Goal: Complete application form: Complete application form

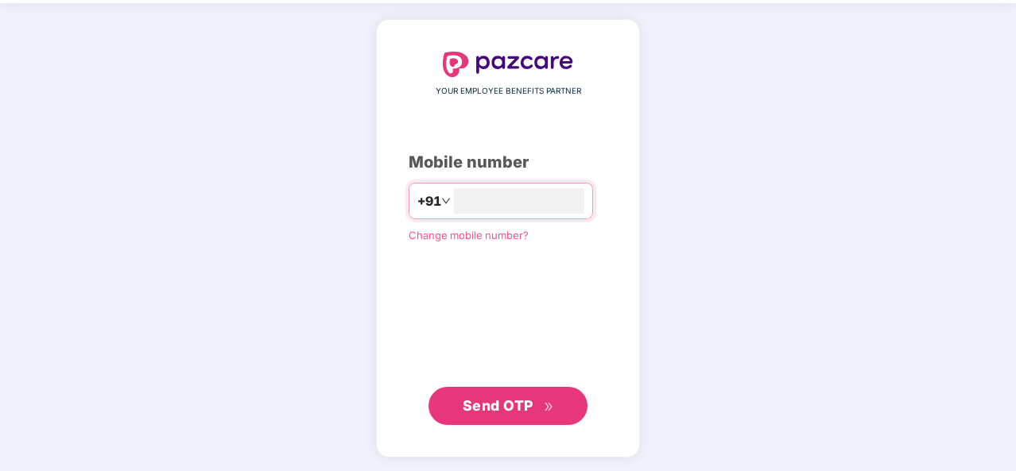
type input "**********"
click at [521, 401] on span "Send OTP" at bounding box center [498, 405] width 71 height 17
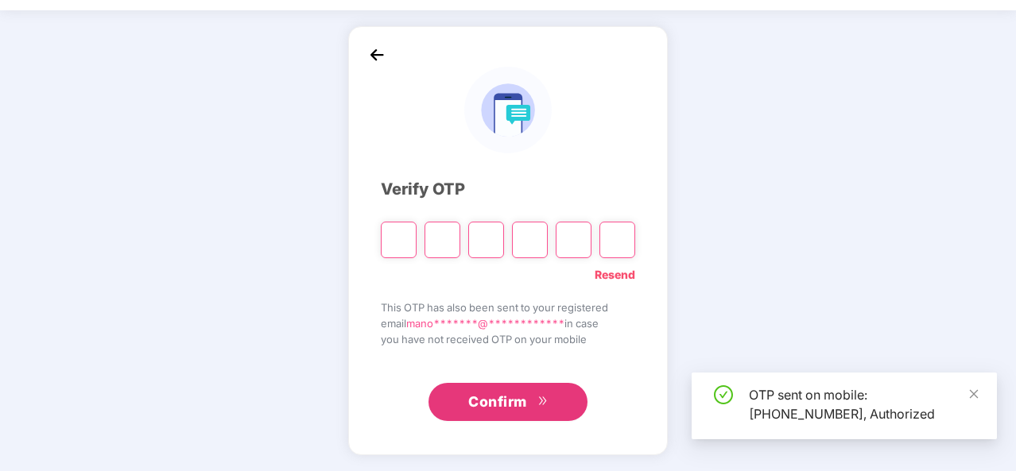
scroll to position [46, 0]
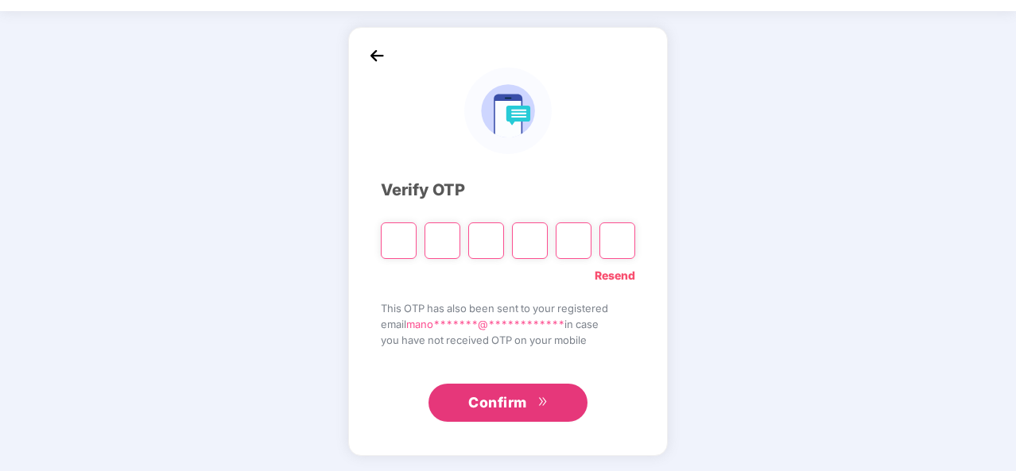
type input "*"
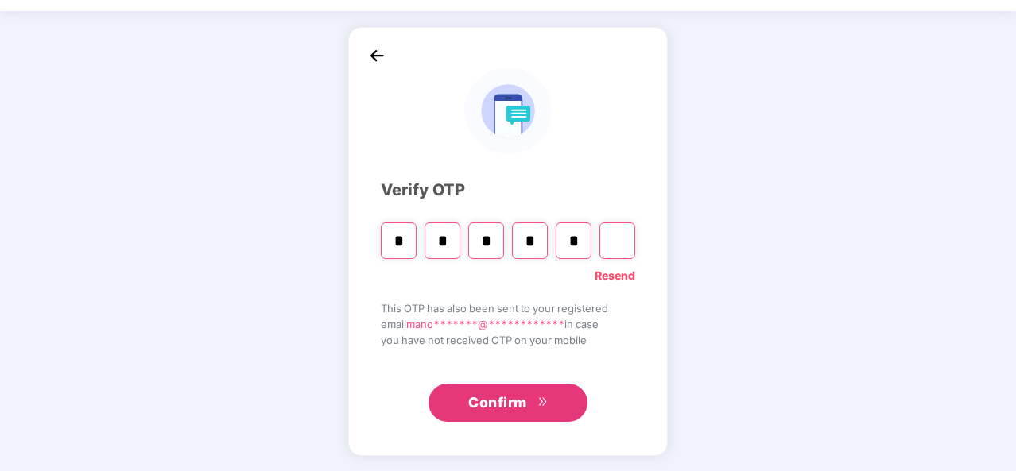
type input "*"
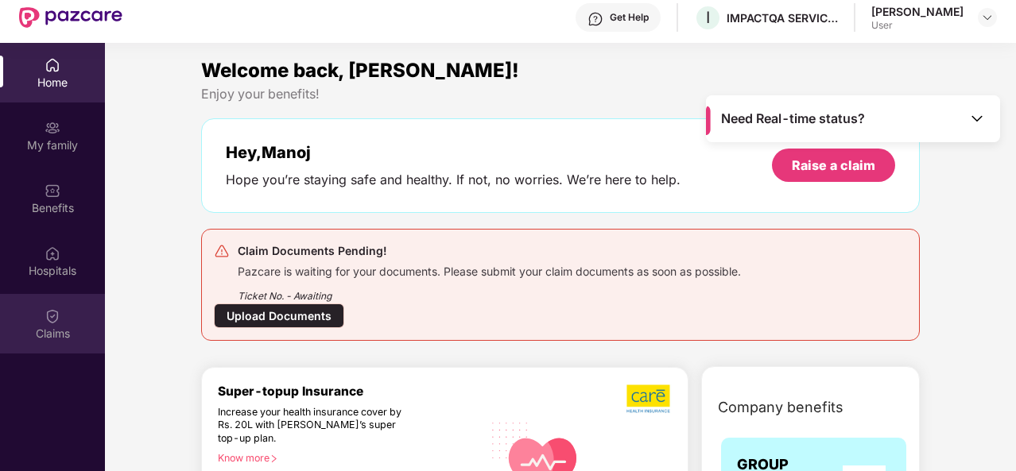
click at [58, 328] on div "Claims" at bounding box center [52, 334] width 105 height 16
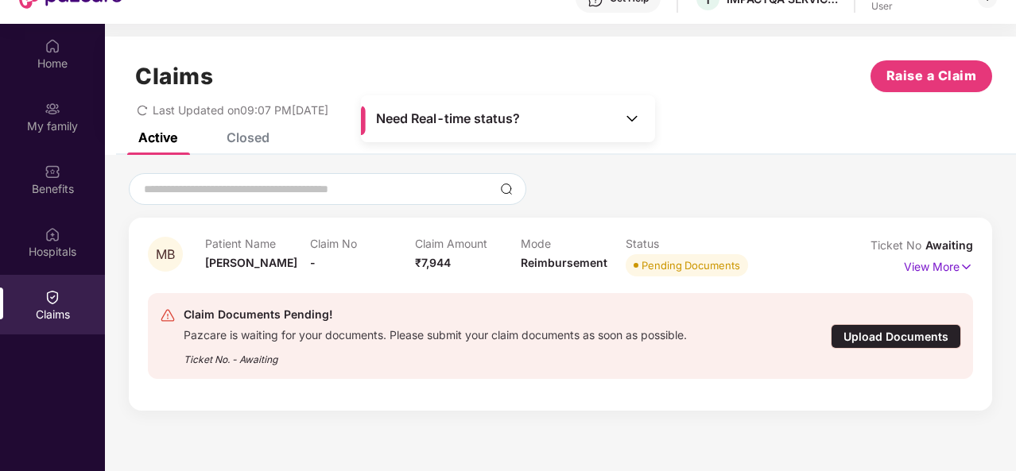
scroll to position [67, 0]
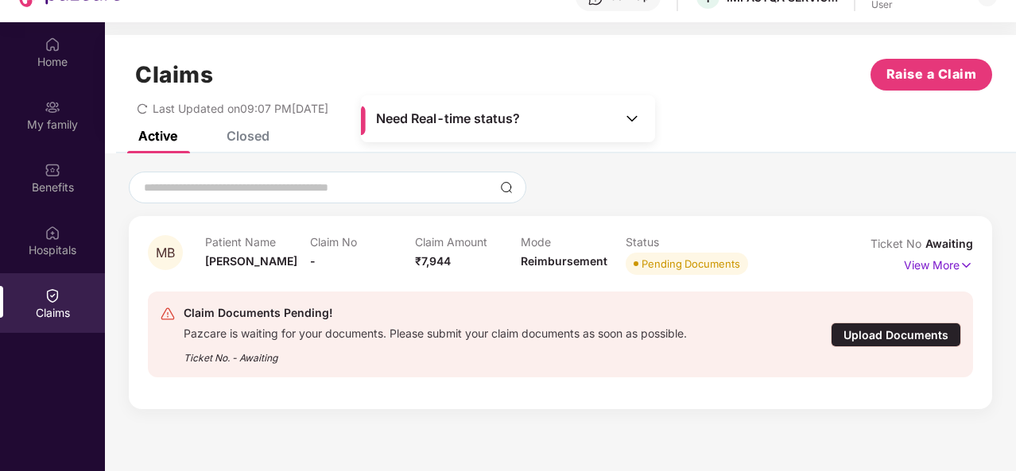
click at [881, 333] on div "Upload Documents" at bounding box center [896, 335] width 130 height 25
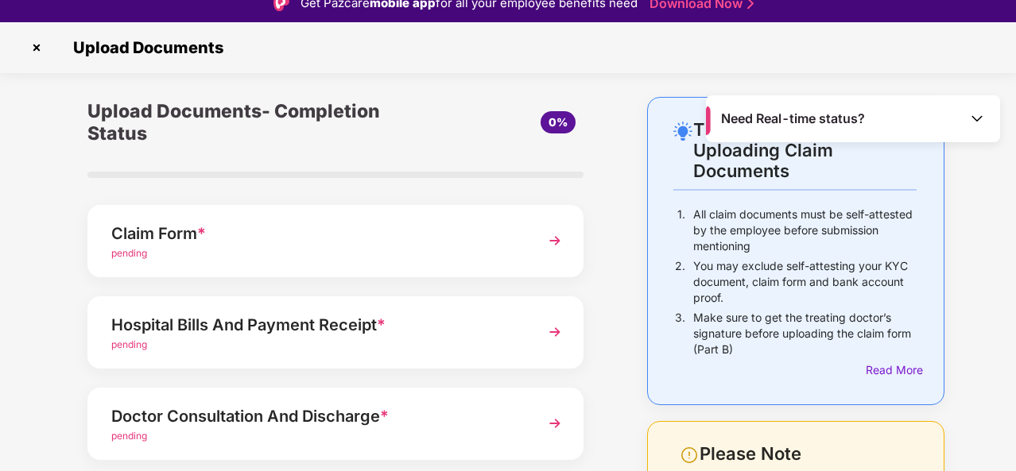
scroll to position [69, 0]
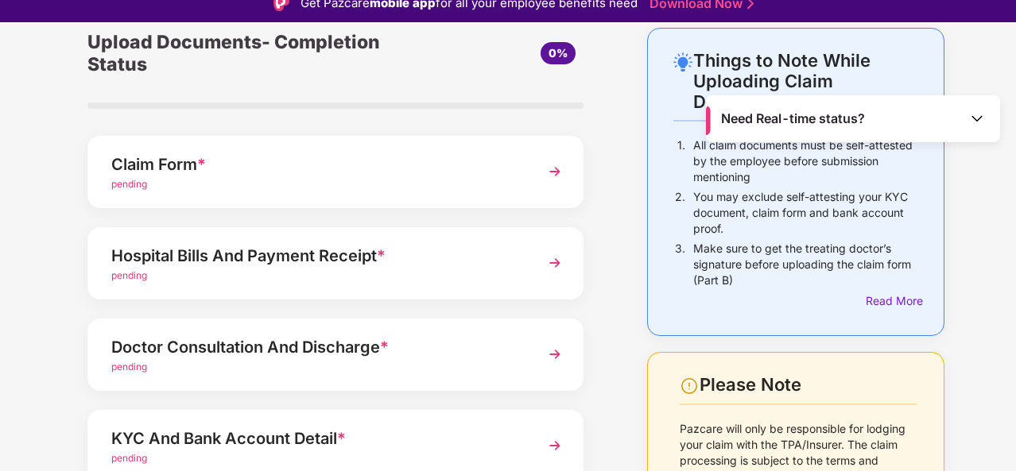
click at [402, 180] on div "pending" at bounding box center [316, 184] width 411 height 15
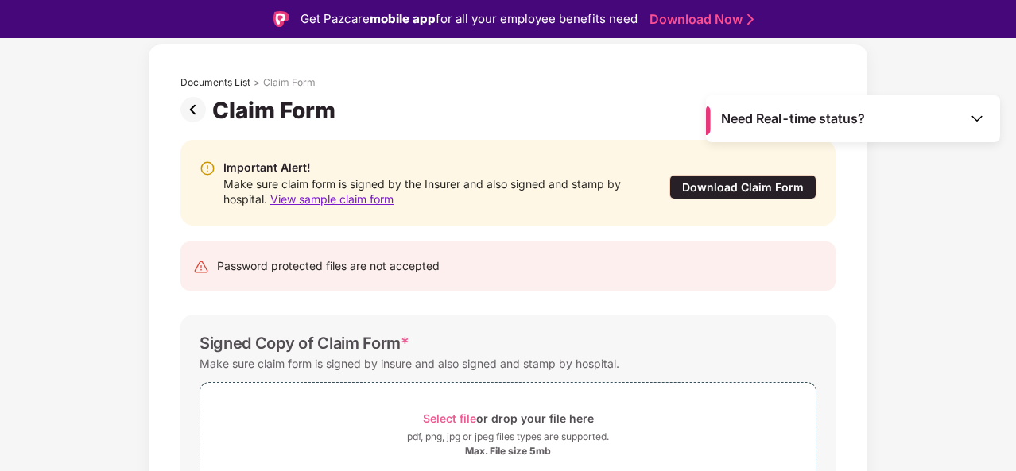
scroll to position [157, 0]
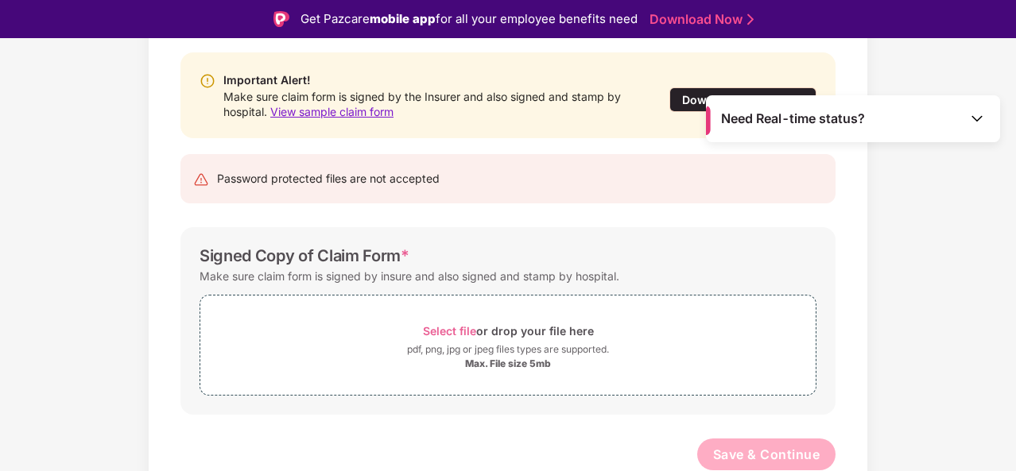
click at [879, 203] on div "Documents List > Claim Form Claim Form Important Alert! Make sure claim form is…" at bounding box center [508, 233] width 1016 height 555
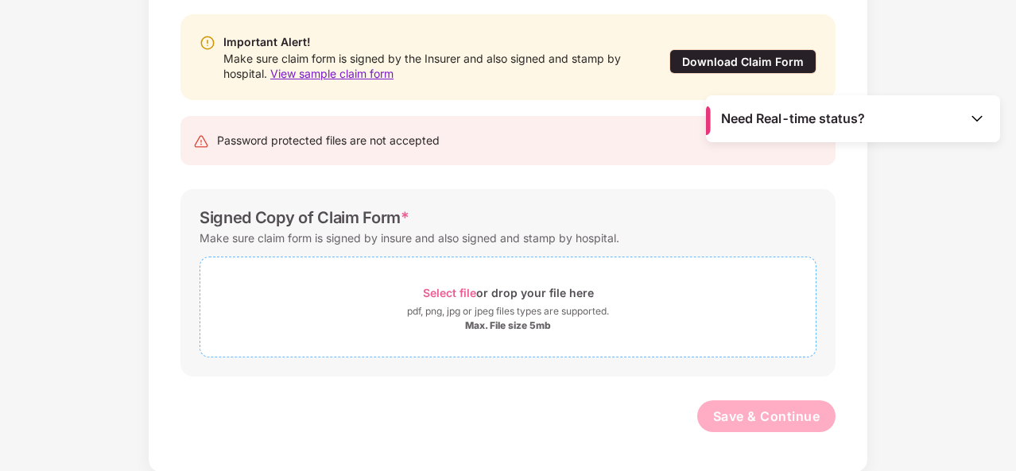
click at [498, 315] on div "pdf, png, jpg or jpeg files types are supported." at bounding box center [508, 312] width 202 height 16
click at [468, 296] on span "Select file" at bounding box center [449, 293] width 53 height 14
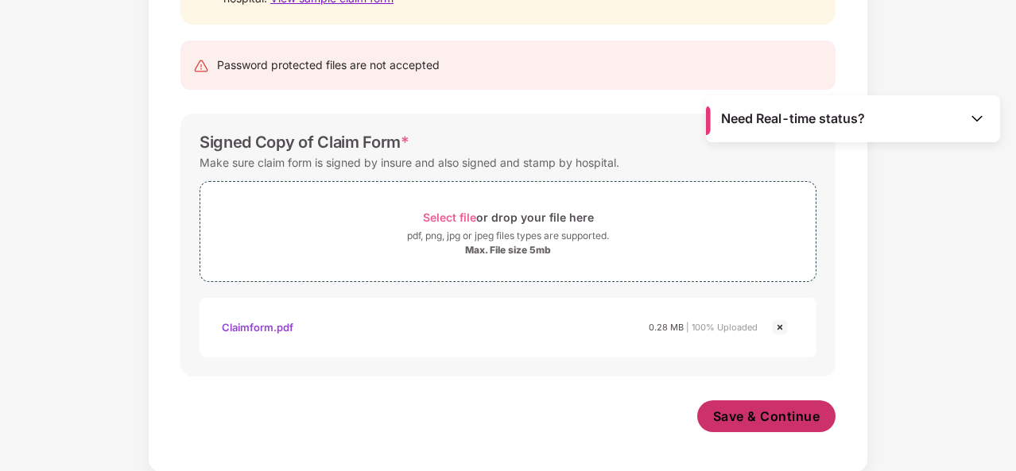
click at [769, 409] on span "Save & Continue" at bounding box center [766, 416] width 107 height 17
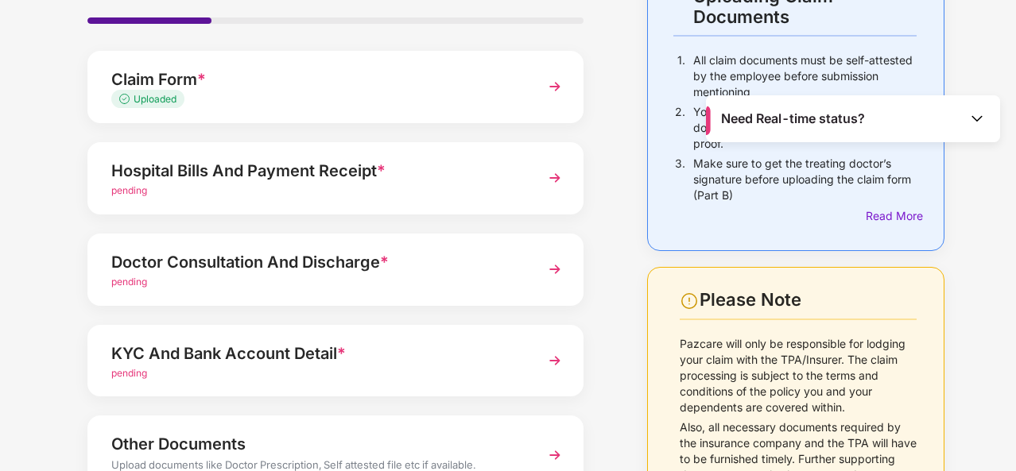
scroll to position [149, 0]
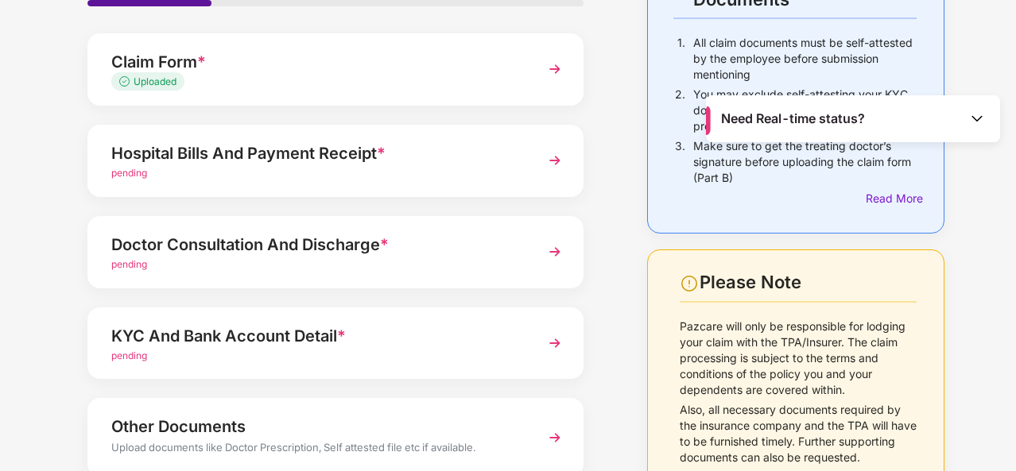
click at [428, 168] on div "pending" at bounding box center [316, 173] width 411 height 15
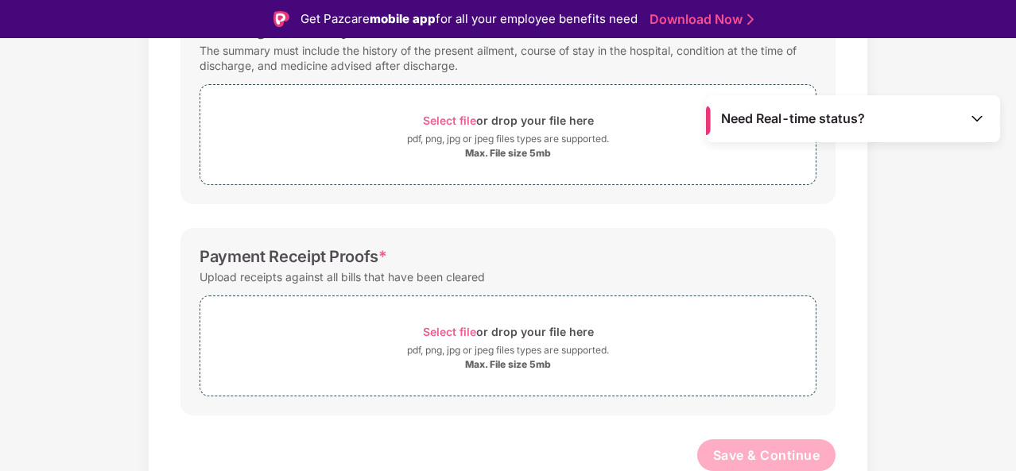
scroll to position [38, 0]
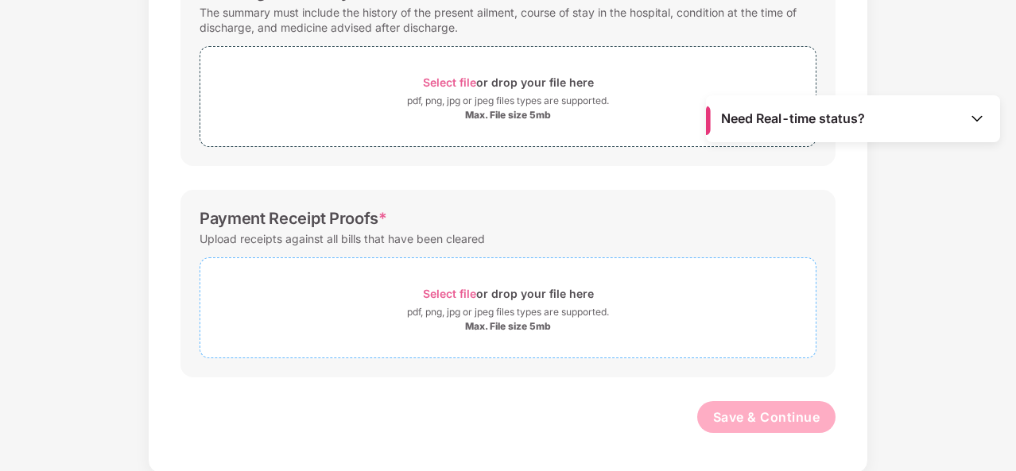
click at [479, 308] on div "pdf, png, jpg or jpeg files types are supported." at bounding box center [508, 312] width 202 height 16
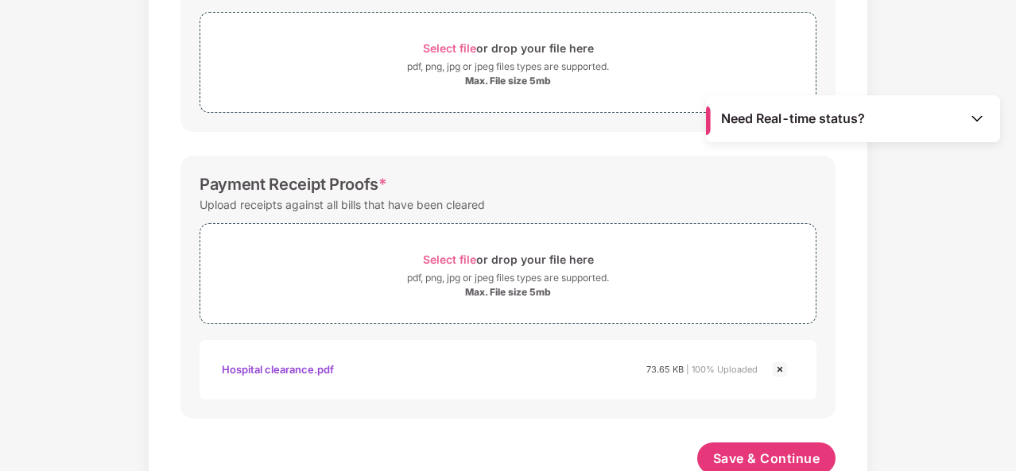
scroll to position [568, 0]
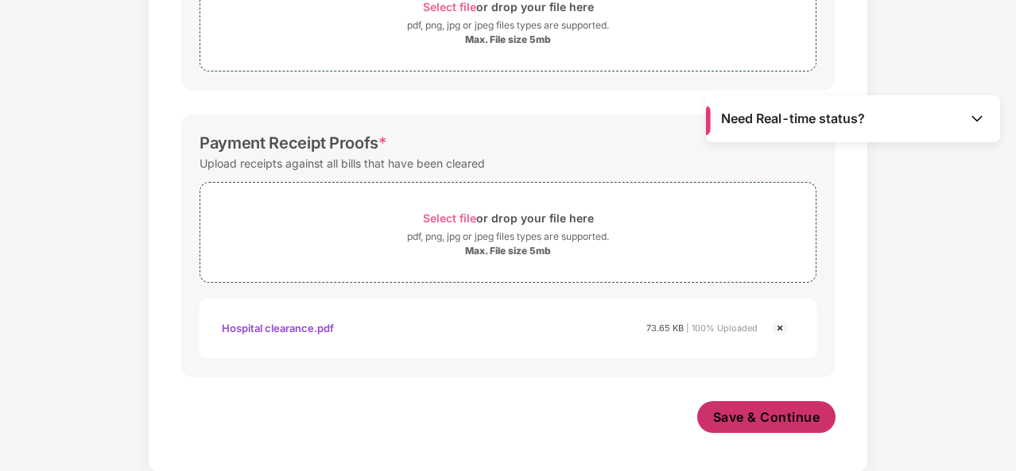
click at [755, 411] on span "Save & Continue" at bounding box center [766, 417] width 107 height 17
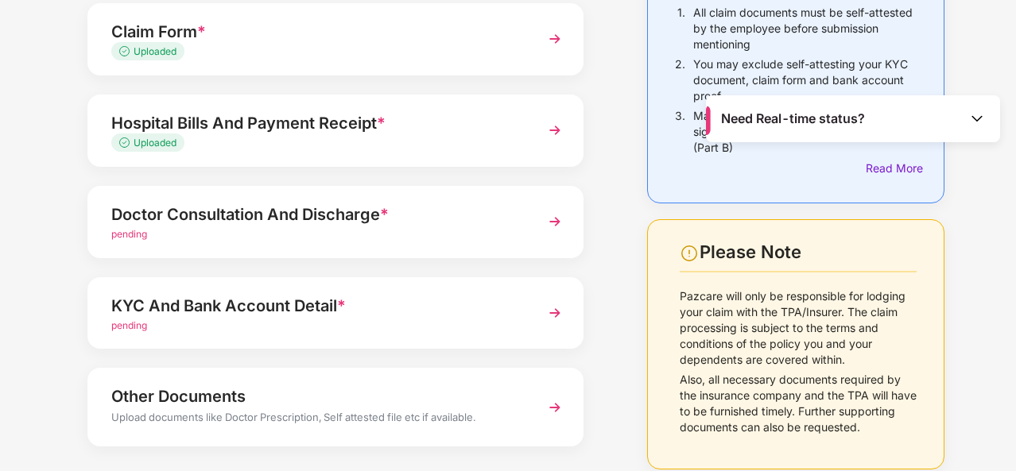
scroll to position [211, 0]
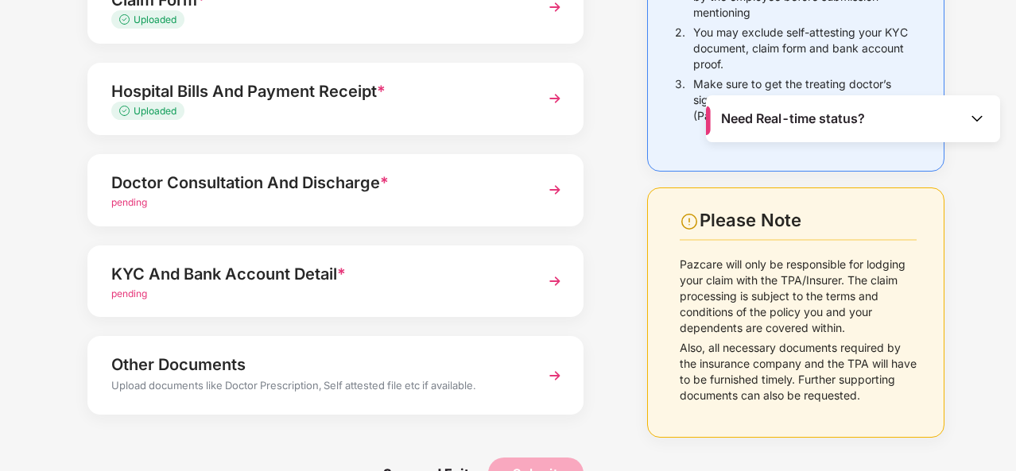
click at [436, 197] on div "pending" at bounding box center [316, 203] width 411 height 15
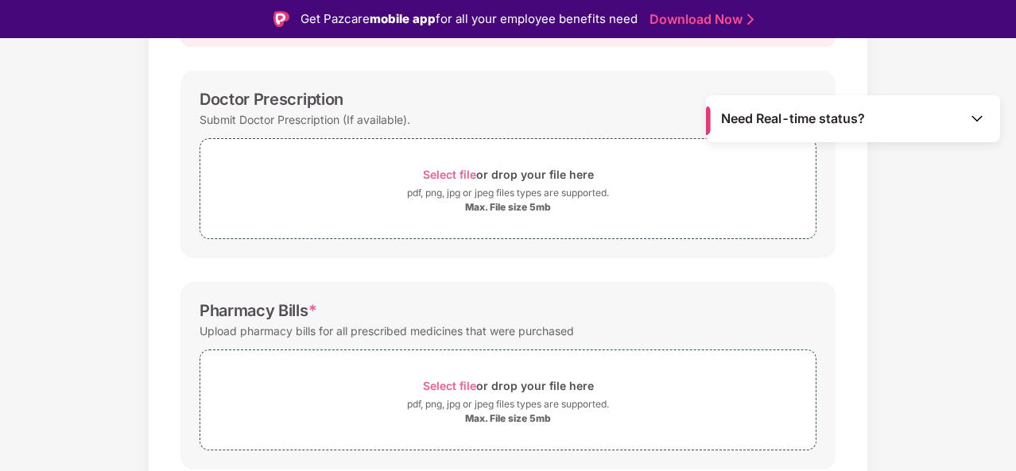
scroll to position [158, 0]
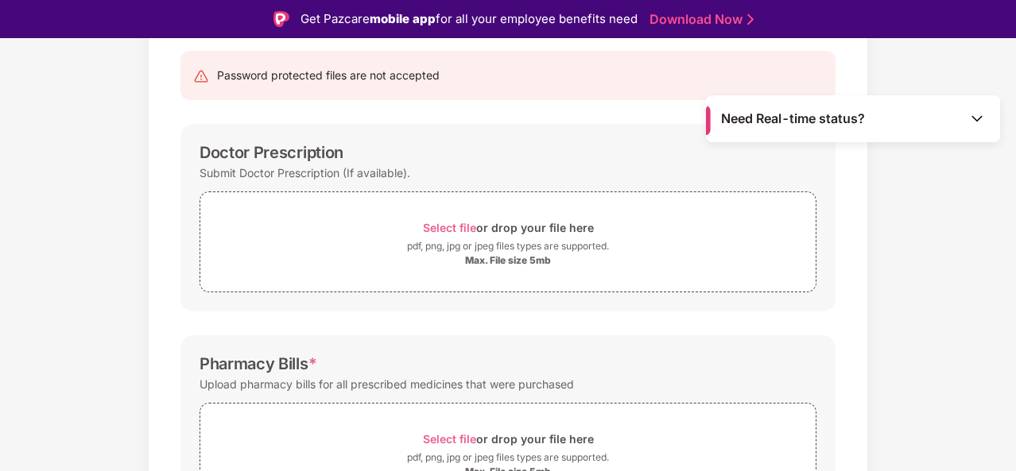
click at [167, 282] on div "Password protected files are not accepted Doctor Prescription Submit Doctor Pre…" at bounding box center [508, 436] width 703 height 802
click at [432, 250] on div "pdf, png, jpg or jpeg files types are supported." at bounding box center [508, 246] width 202 height 16
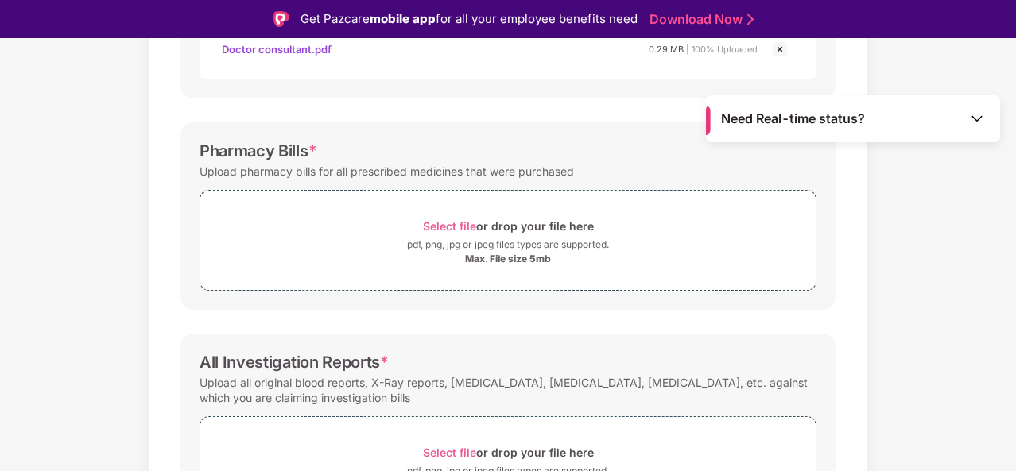
scroll to position [446, 0]
click at [453, 225] on span "Select file" at bounding box center [449, 227] width 53 height 14
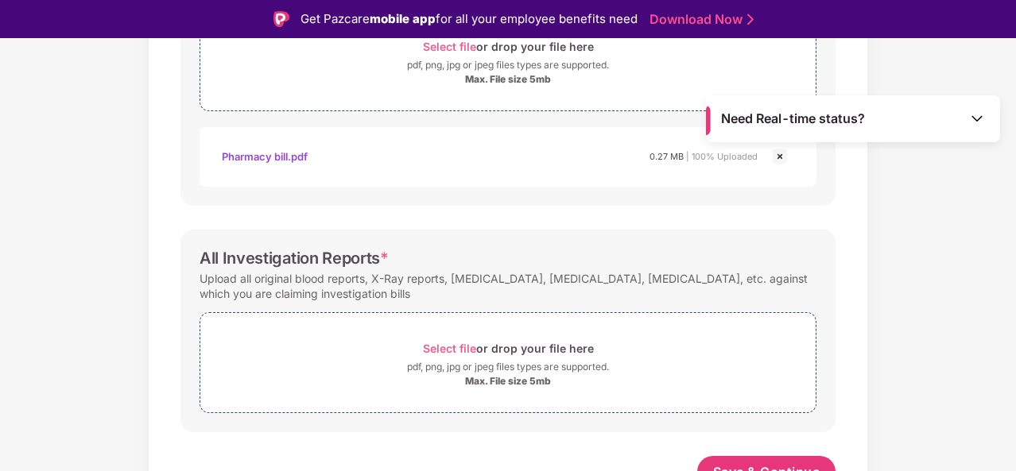
scroll to position [643, 0]
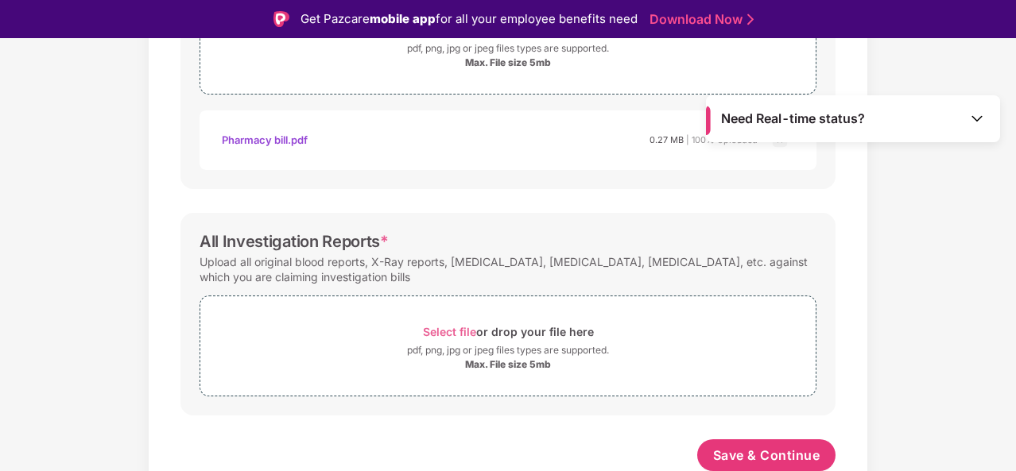
click at [200, 301] on span "Select file or drop your file here pdf, png, jpg or jpeg files types are suppor…" at bounding box center [508, 346] width 617 height 101
click at [419, 351] on div "pdf, png, jpg or jpeg files types are supported." at bounding box center [508, 351] width 202 height 16
click at [458, 335] on span "Select file" at bounding box center [449, 332] width 53 height 14
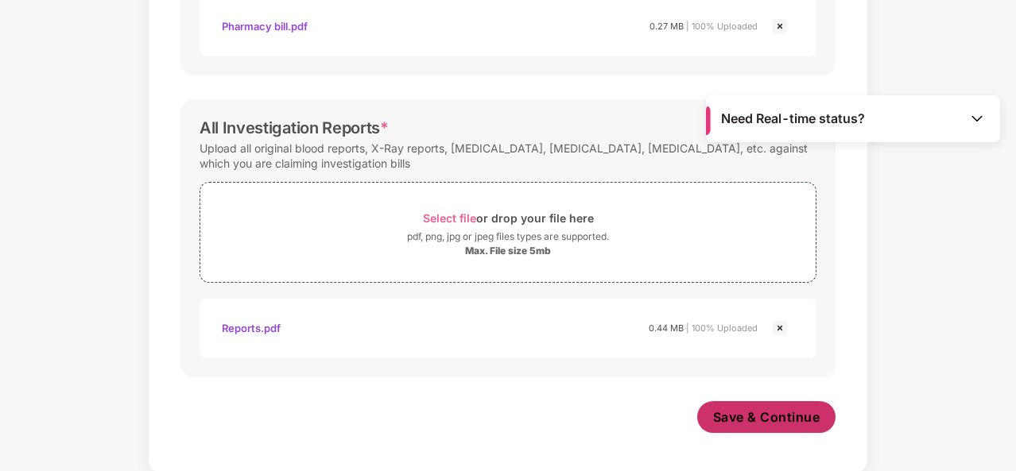
scroll to position [719, 0]
click at [765, 417] on span "Save & Continue" at bounding box center [766, 417] width 107 height 17
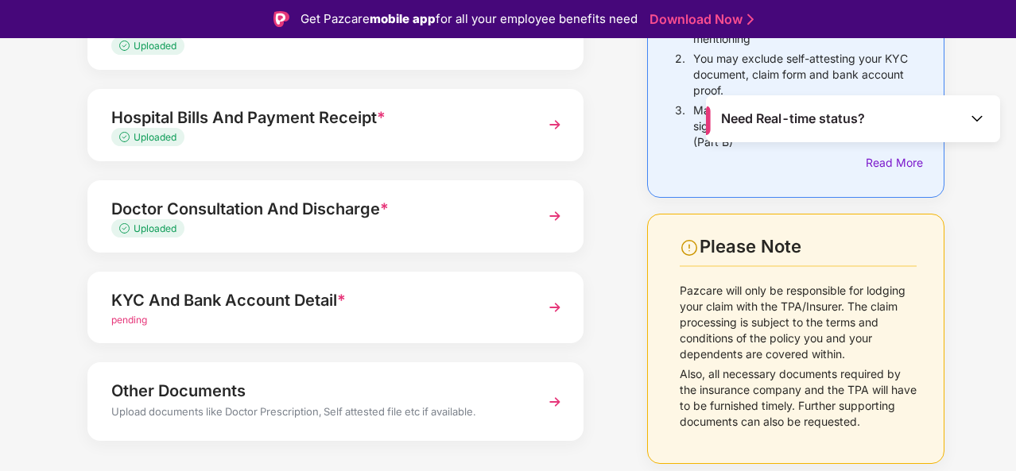
scroll to position [253, 0]
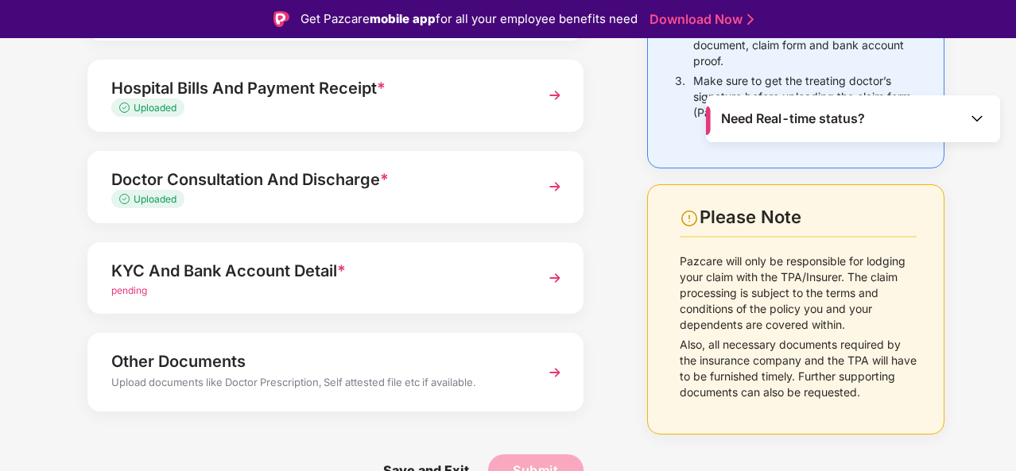
click at [435, 269] on div "KYC And Bank Account Detail *" at bounding box center [316, 270] width 411 height 25
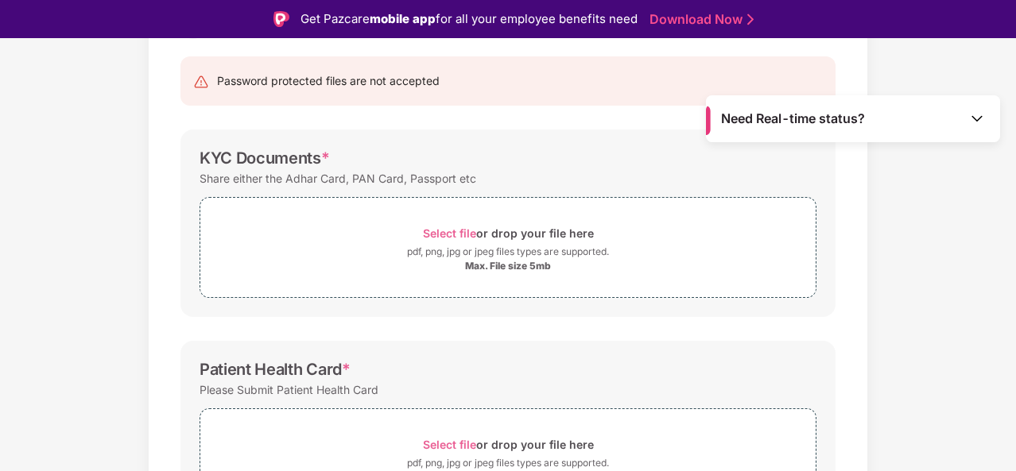
scroll to position [149, 0]
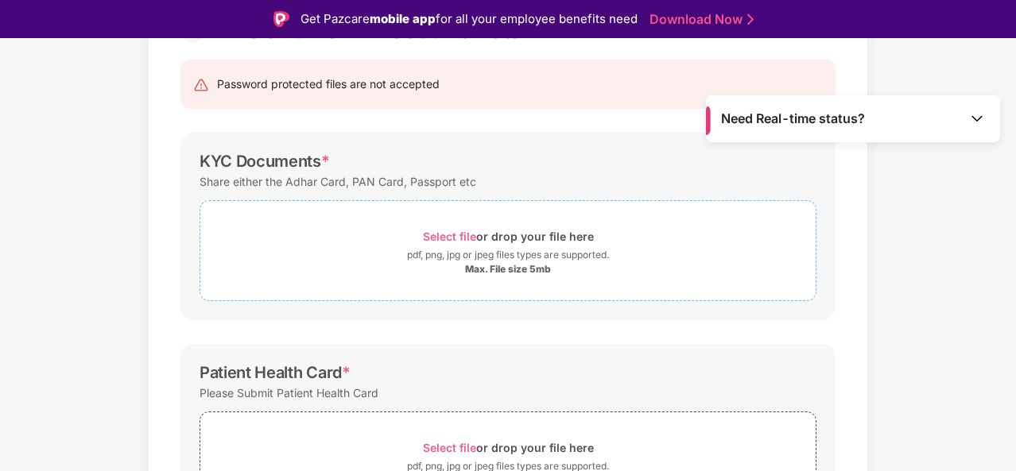
click at [448, 235] on span "Select file" at bounding box center [449, 237] width 53 height 14
click at [458, 238] on span "Select file" at bounding box center [449, 237] width 53 height 14
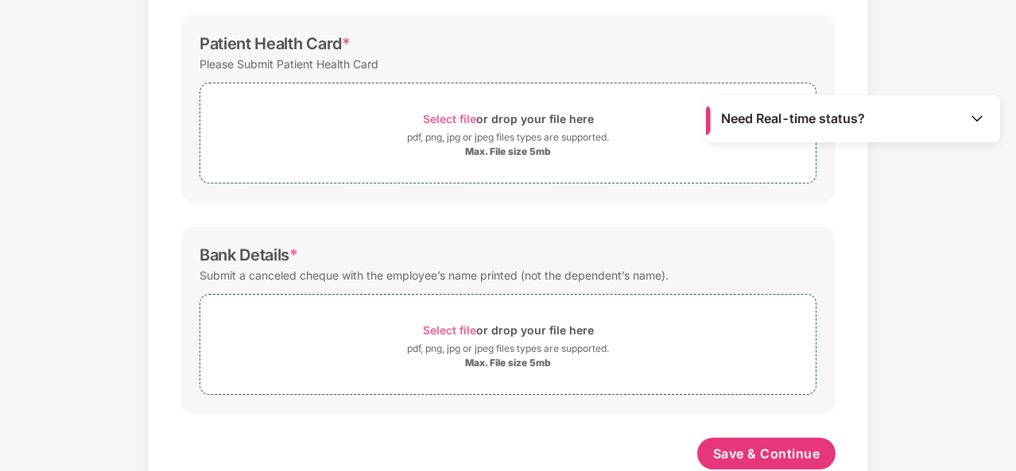
scroll to position [552, 0]
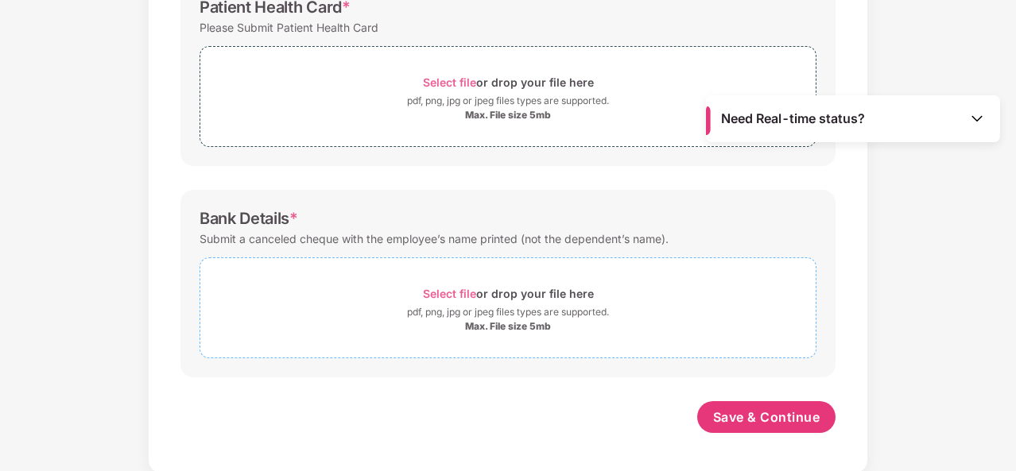
click at [467, 309] on div "pdf, png, jpg or jpeg files types are supported." at bounding box center [508, 312] width 202 height 16
click at [447, 320] on div "Max. File size 5mb" at bounding box center [507, 326] width 615 height 13
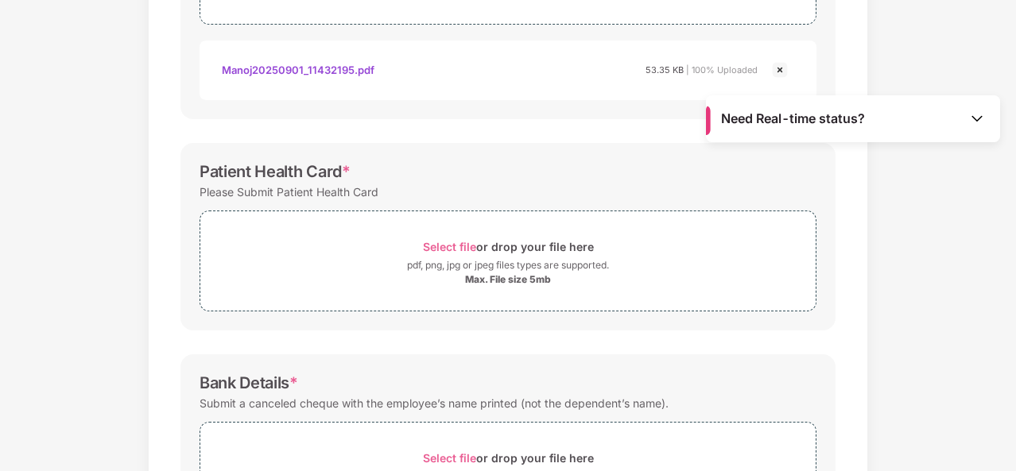
scroll to position [399, 0]
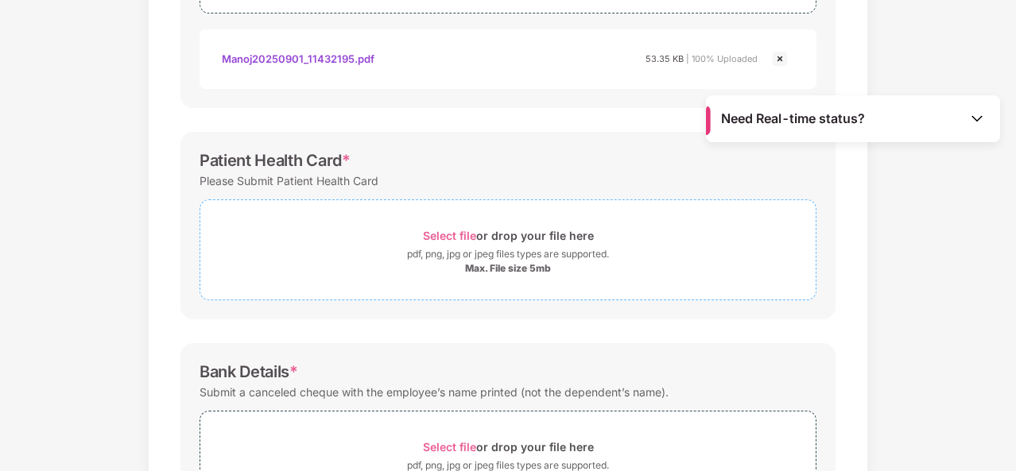
click at [471, 233] on span "Select file" at bounding box center [449, 236] width 53 height 14
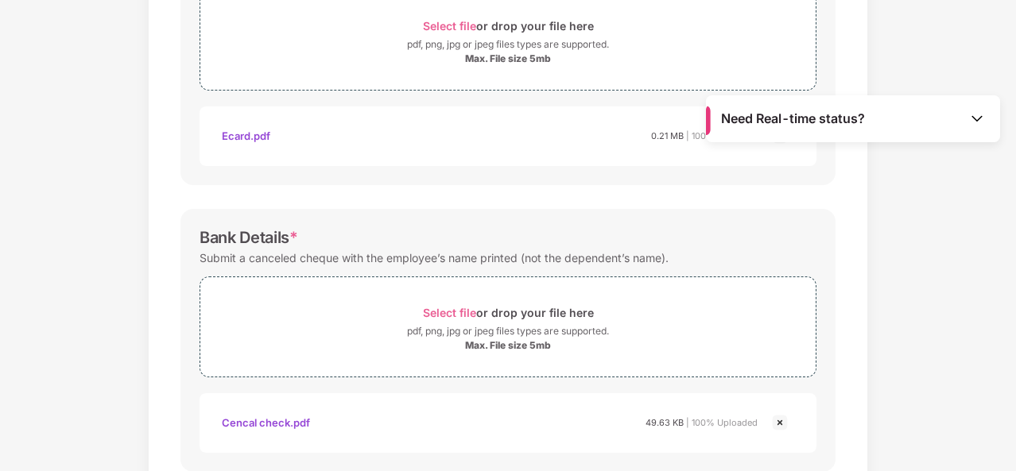
scroll to position [704, 0]
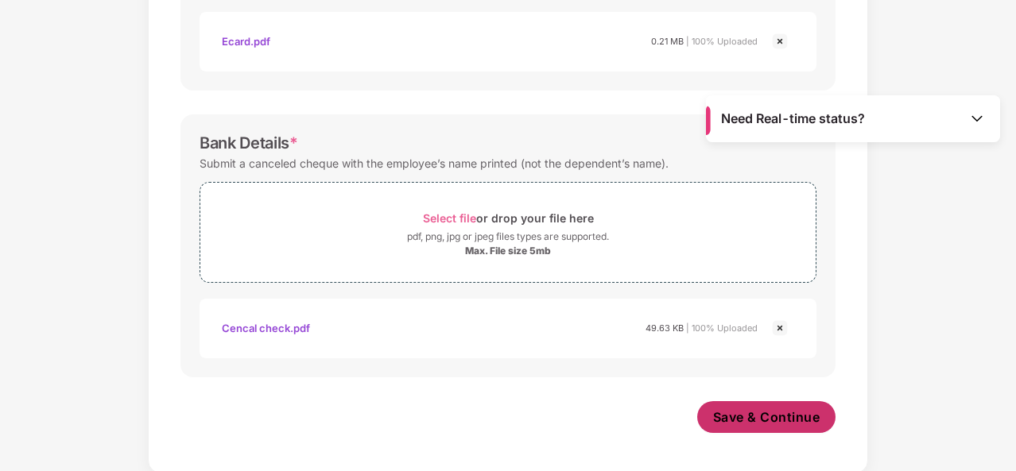
click at [754, 417] on span "Save & Continue" at bounding box center [766, 417] width 107 height 17
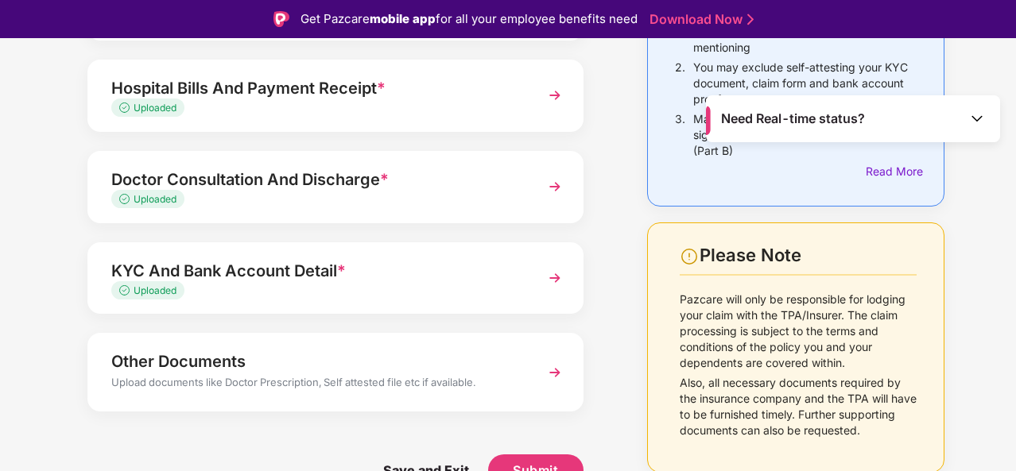
scroll to position [38, 0]
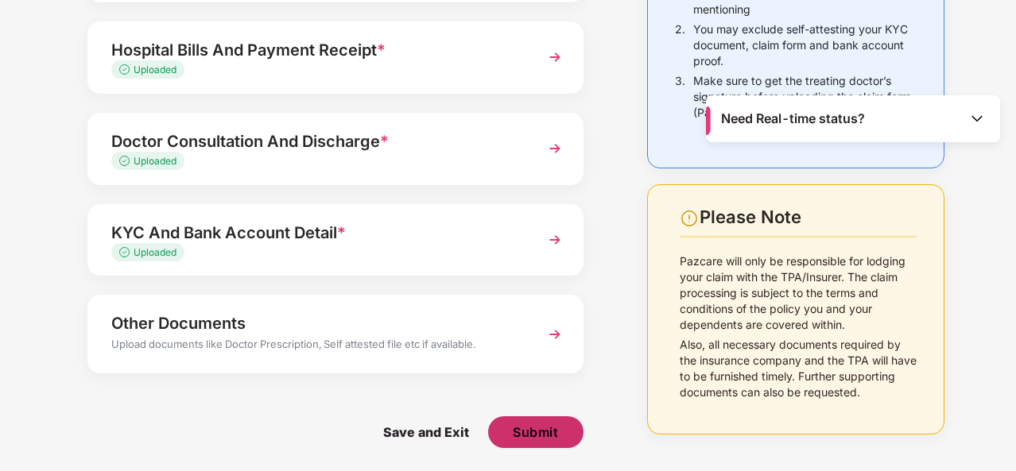
click at [531, 432] on span "Submit" at bounding box center [535, 432] width 45 height 17
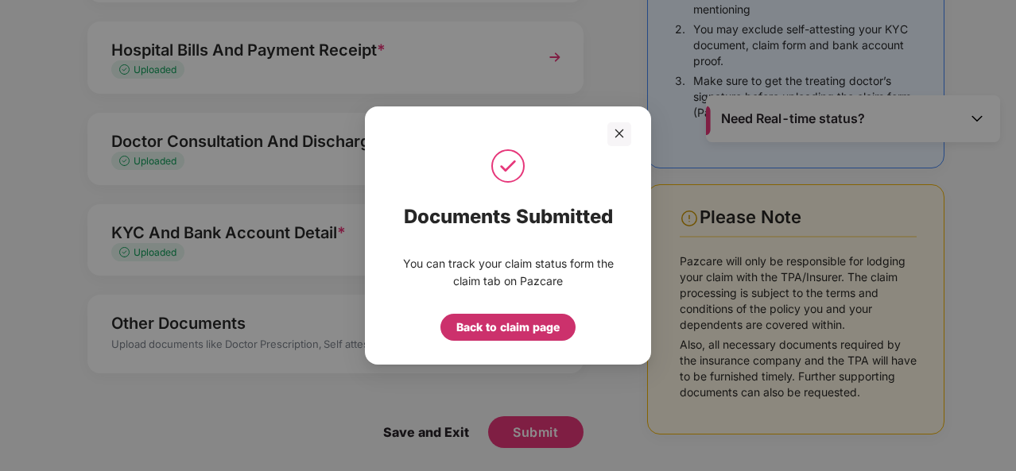
click at [522, 324] on div "Back to claim page" at bounding box center [507, 327] width 103 height 17
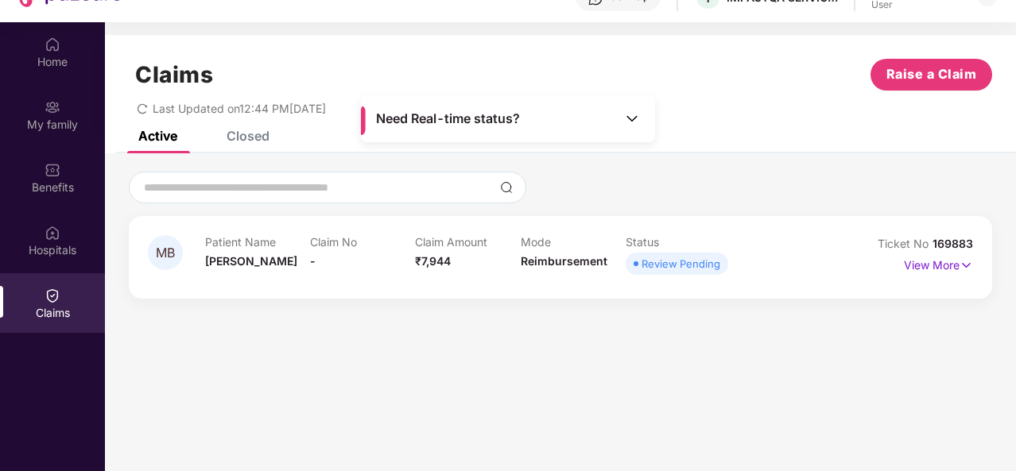
scroll to position [86, 0]
